Goal: Check status: Check status

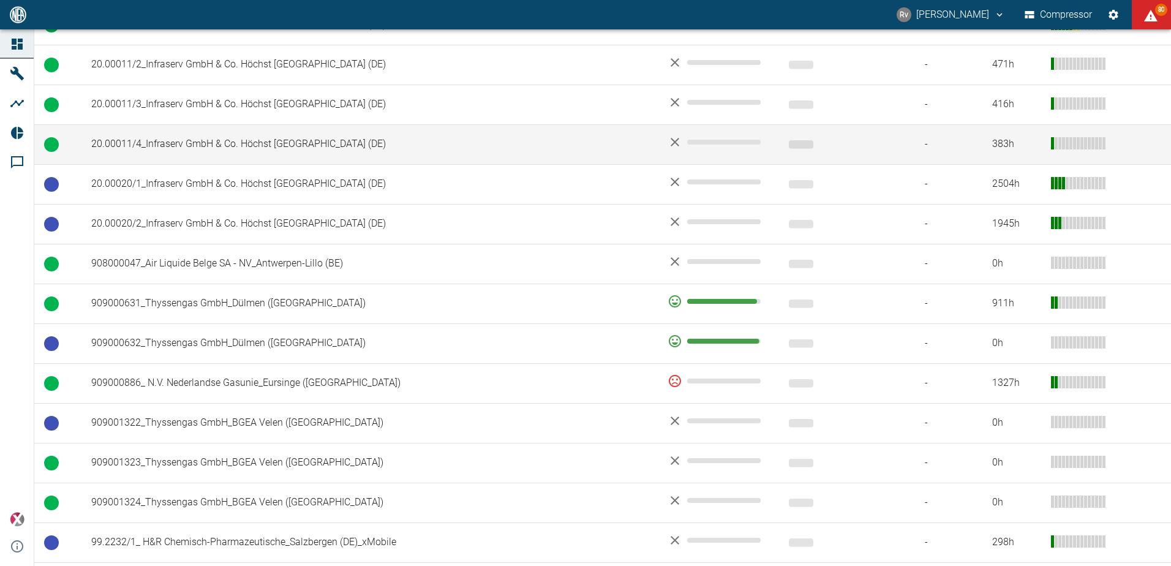
scroll to position [612, 0]
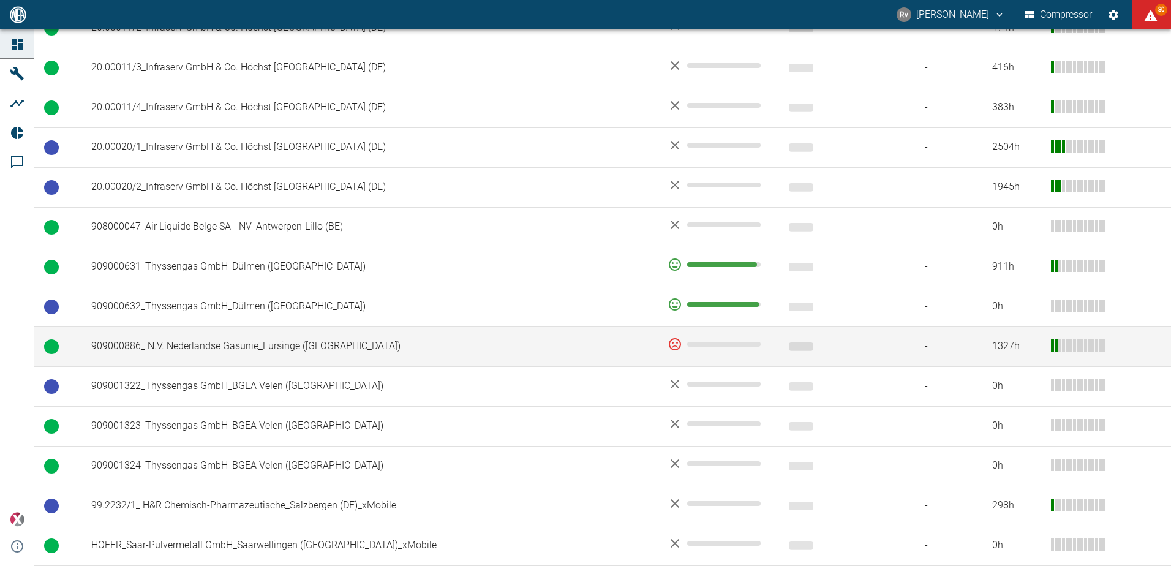
click at [555, 347] on td "909000886_ N.V. Nederlandse Gasunie_Eursinge ([GEOGRAPHIC_DATA])" at bounding box center [369, 346] width 576 height 40
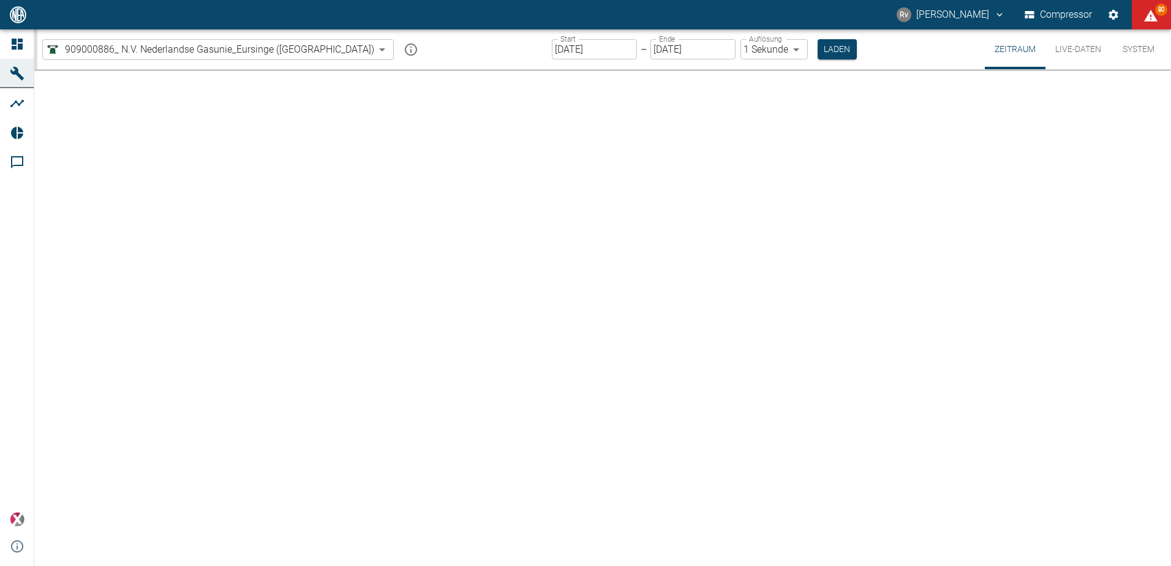
type input "2min"
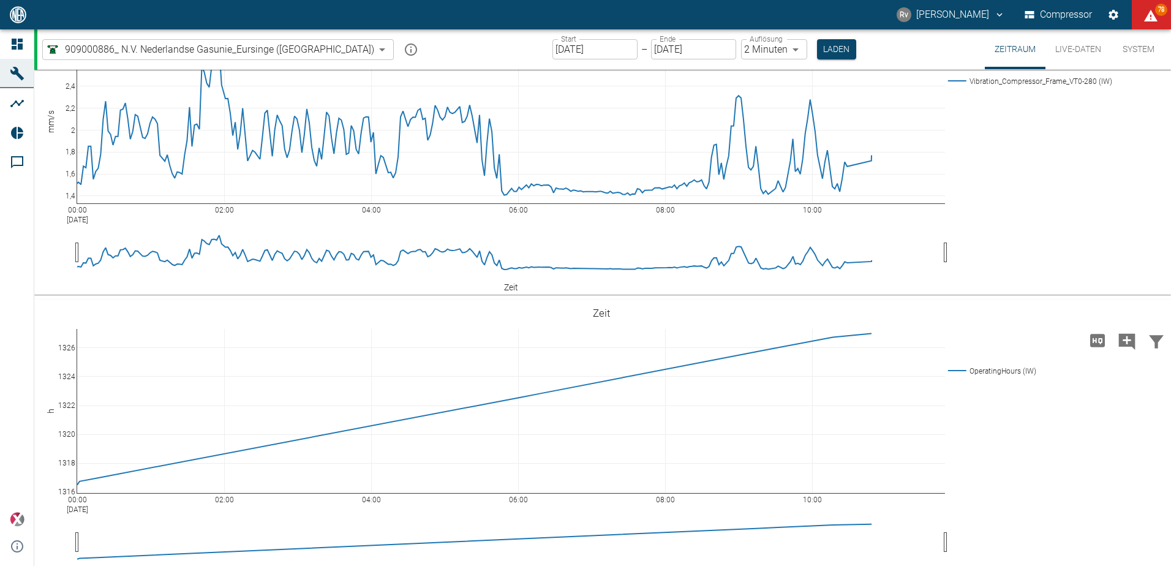
scroll to position [122, 0]
